Goal: Information Seeking & Learning: Learn about a topic

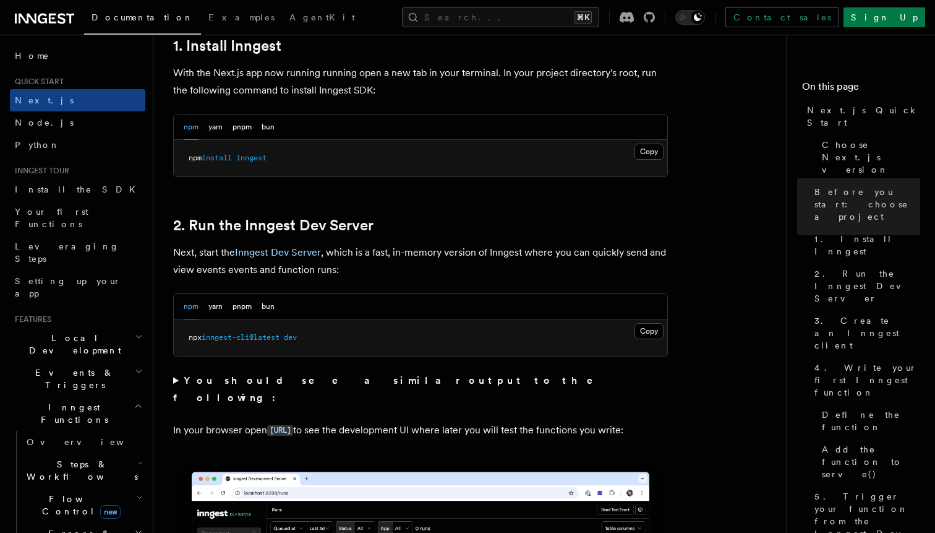
scroll to position [695, 0]
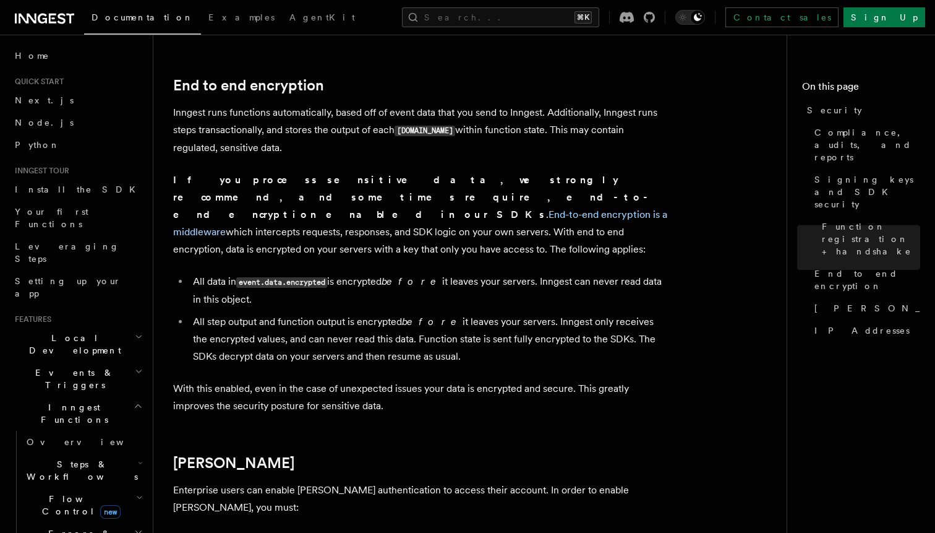
scroll to position [792, 0]
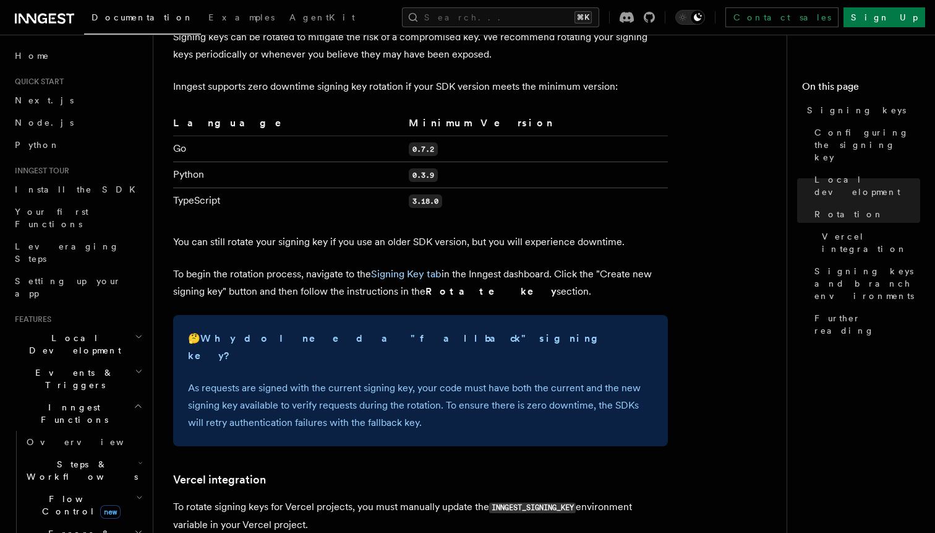
scroll to position [854, 0]
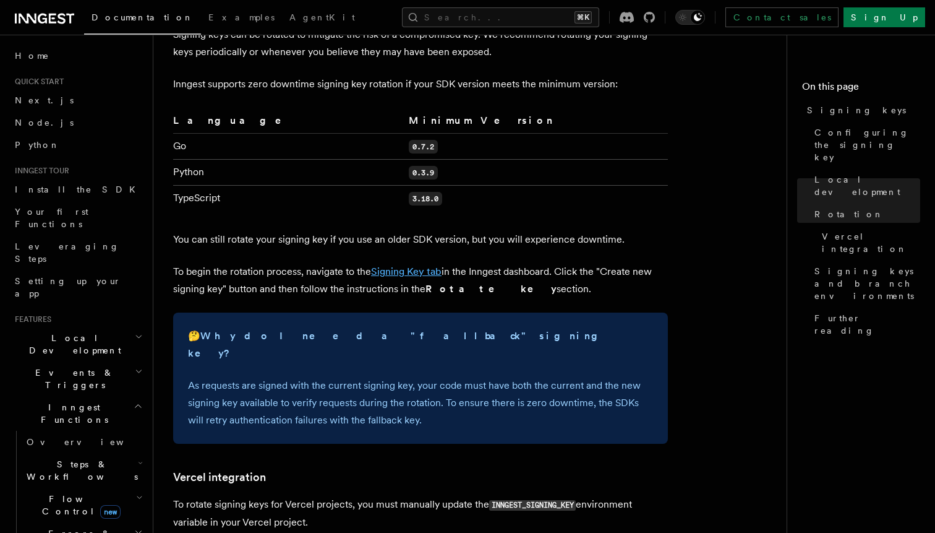
click at [390, 265] on link "Signing Key tab" at bounding box center [406, 271] width 71 height 12
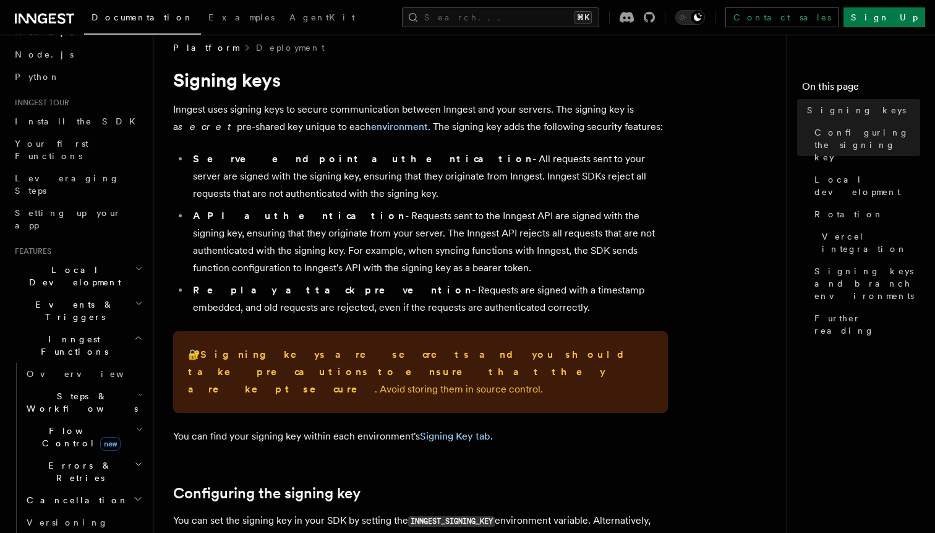
scroll to position [0, 0]
